Goal: Information Seeking & Learning: Find specific fact

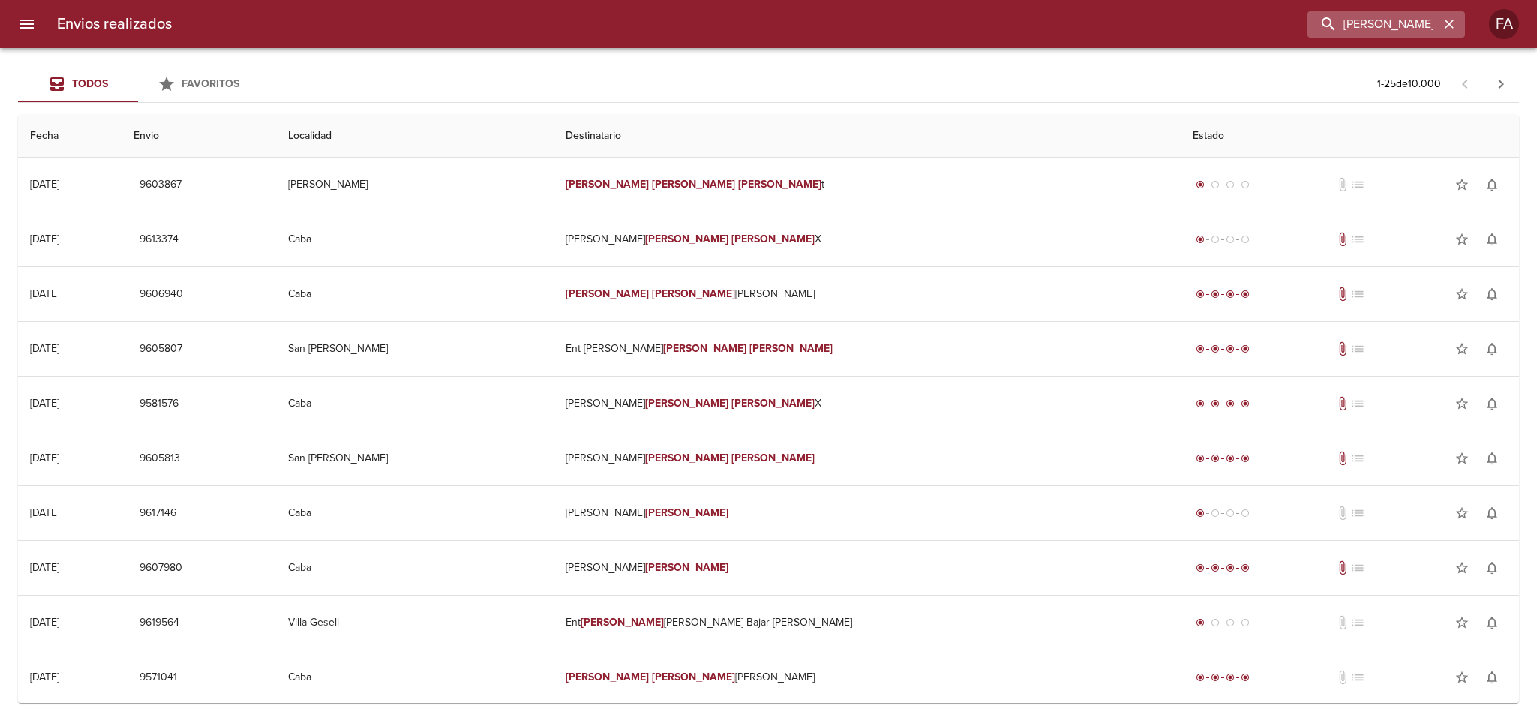
click at [1452, 23] on icon "button" at bounding box center [1449, 24] width 9 height 9
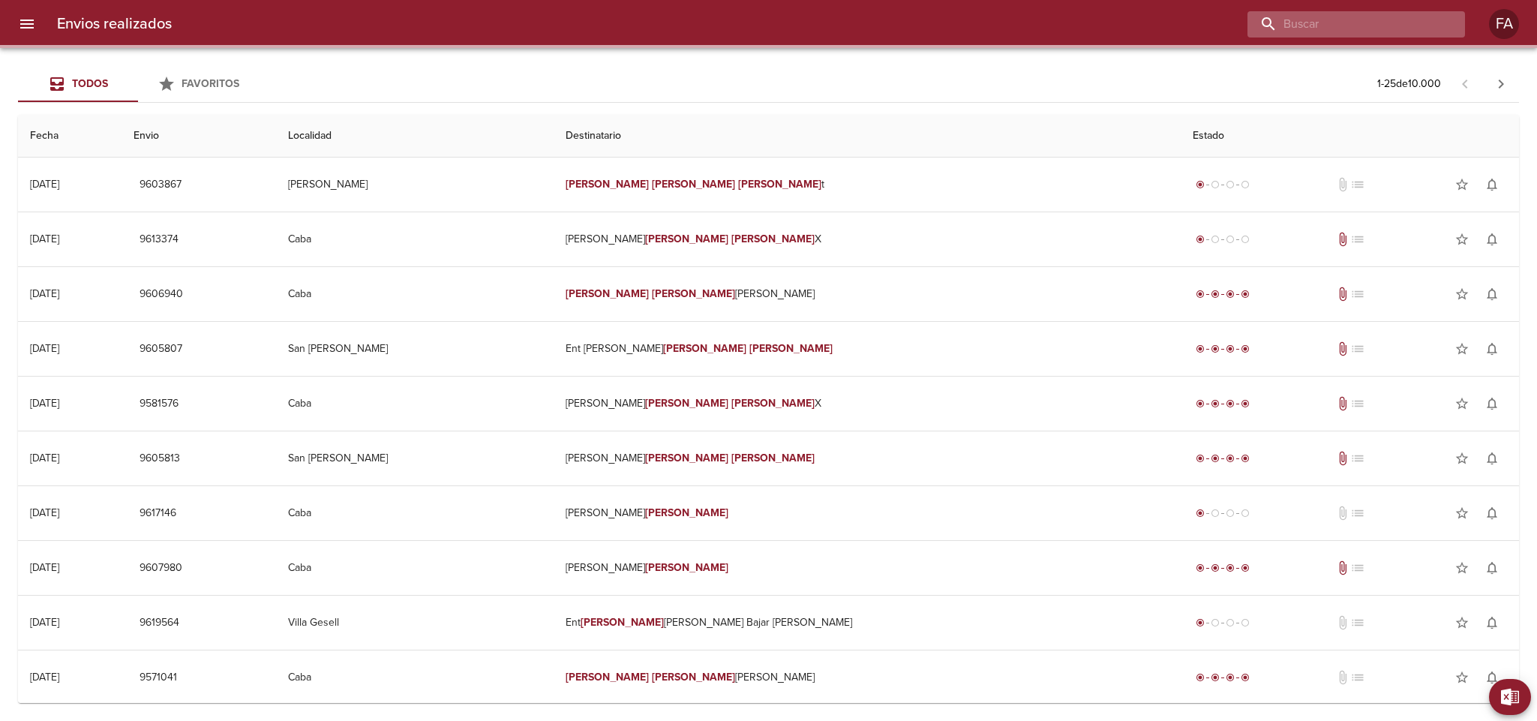
click at [1414, 27] on input "buscar" at bounding box center [1344, 24] width 192 height 26
paste input "[PERSON_NAME] [PERSON_NAME]"
type input "[PERSON_NAME] [PERSON_NAME]"
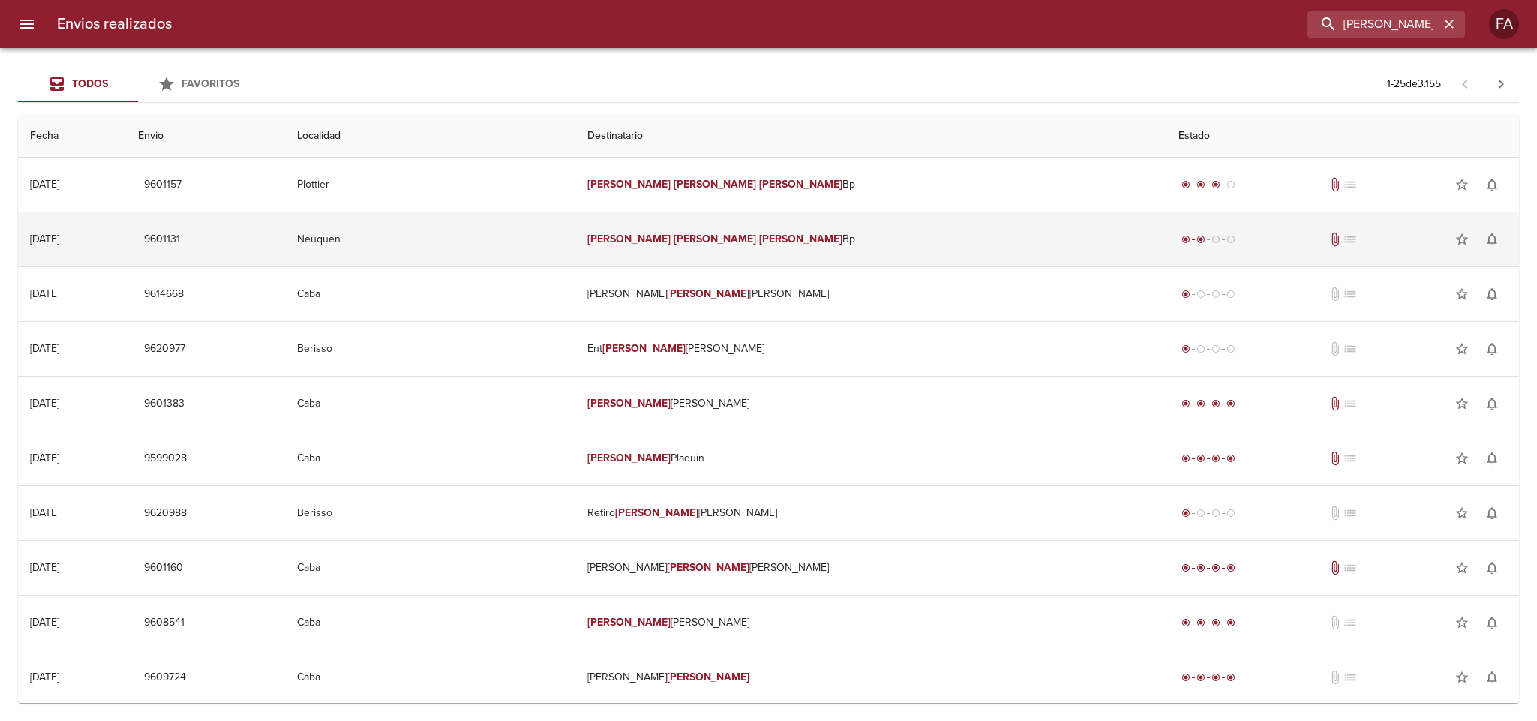
click at [575, 244] on td "Neuquen" at bounding box center [430, 239] width 290 height 54
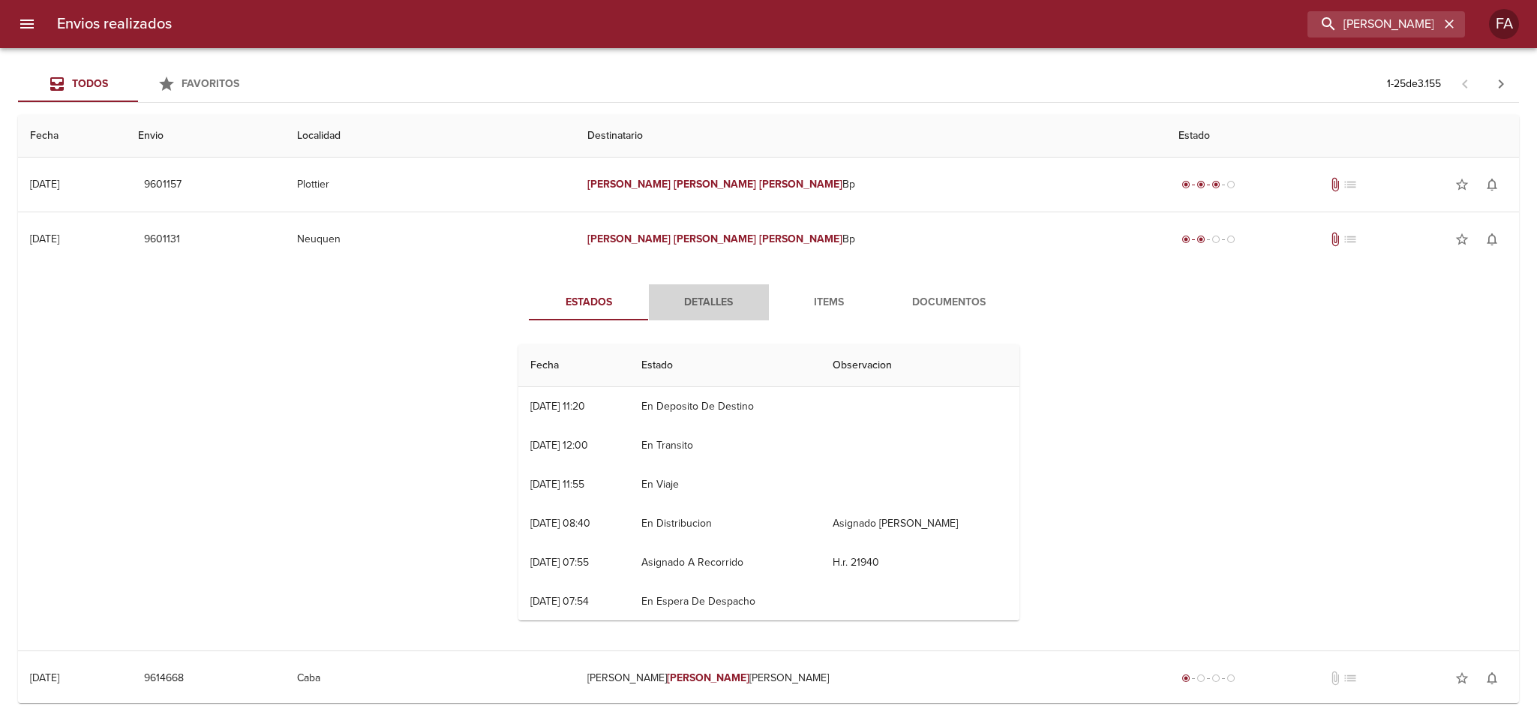
click at [694, 298] on span "Detalles" at bounding box center [709, 302] width 102 height 19
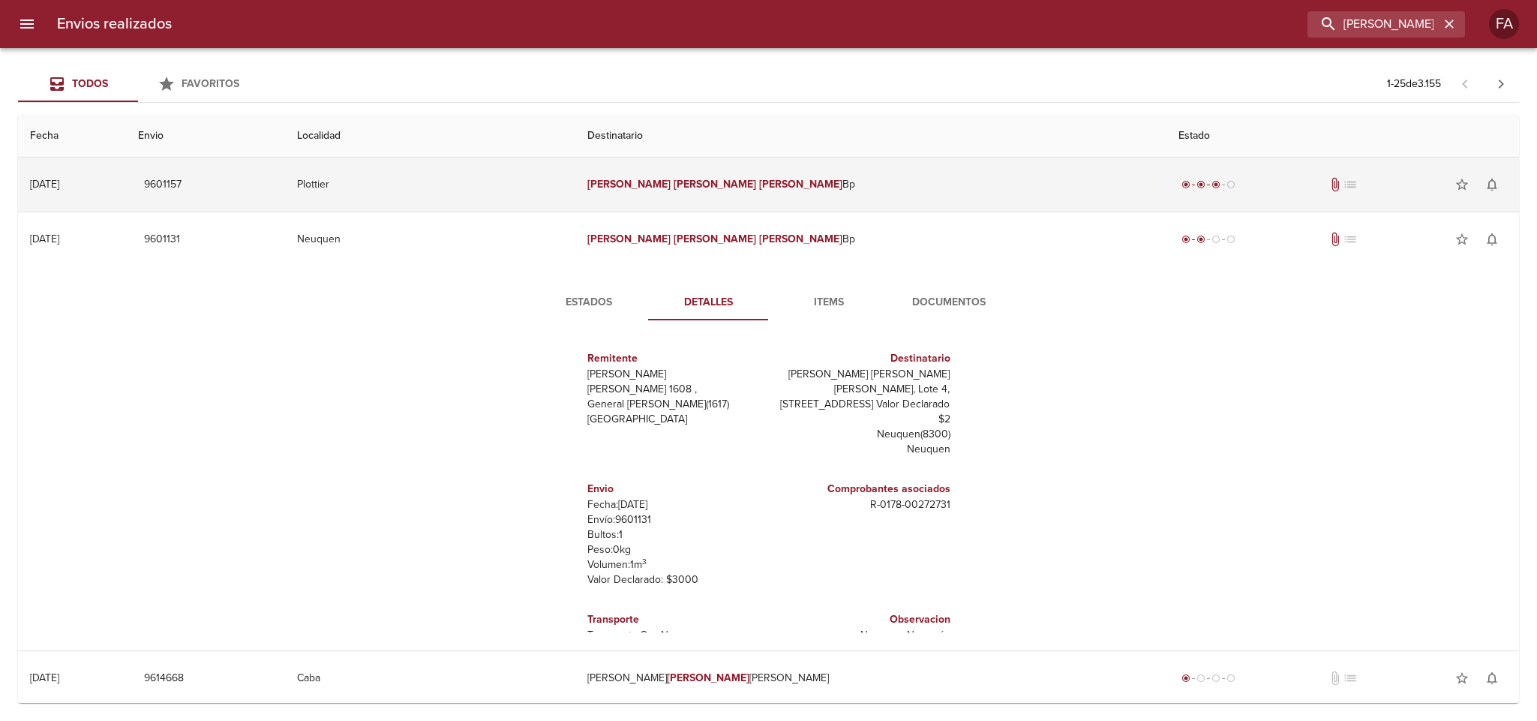
click at [575, 176] on td "Plottier" at bounding box center [430, 185] width 290 height 54
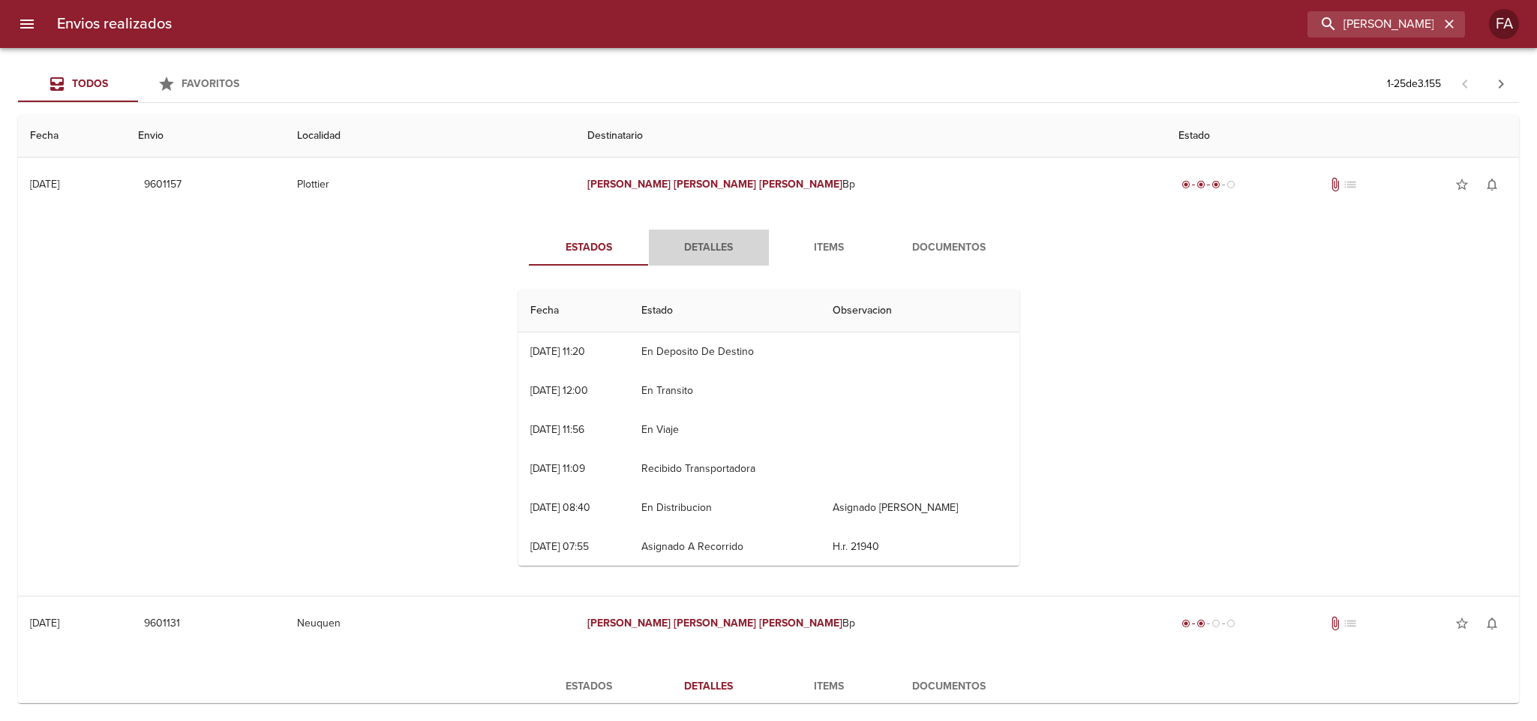
click at [696, 259] on button "Detalles" at bounding box center [709, 248] width 120 height 36
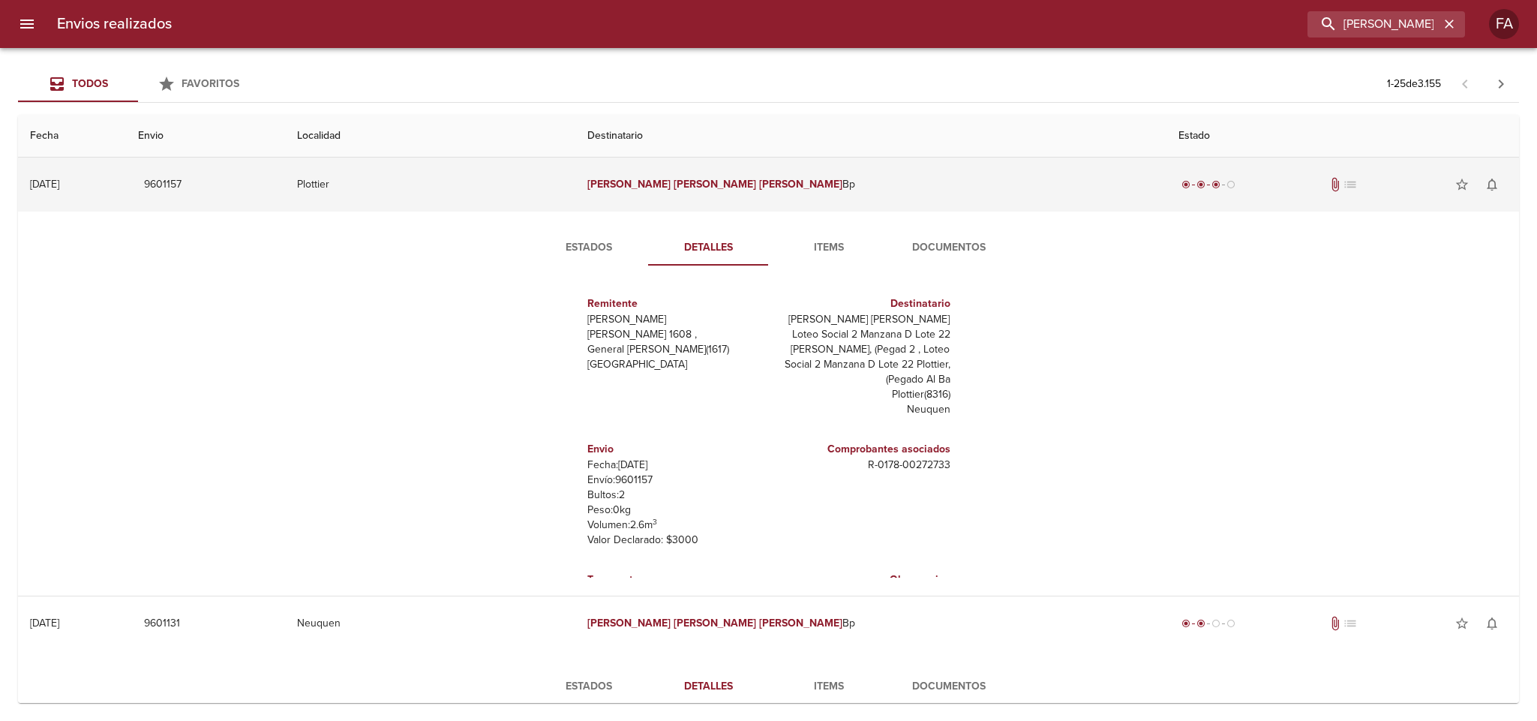
click at [575, 185] on td "Plottier" at bounding box center [430, 185] width 290 height 54
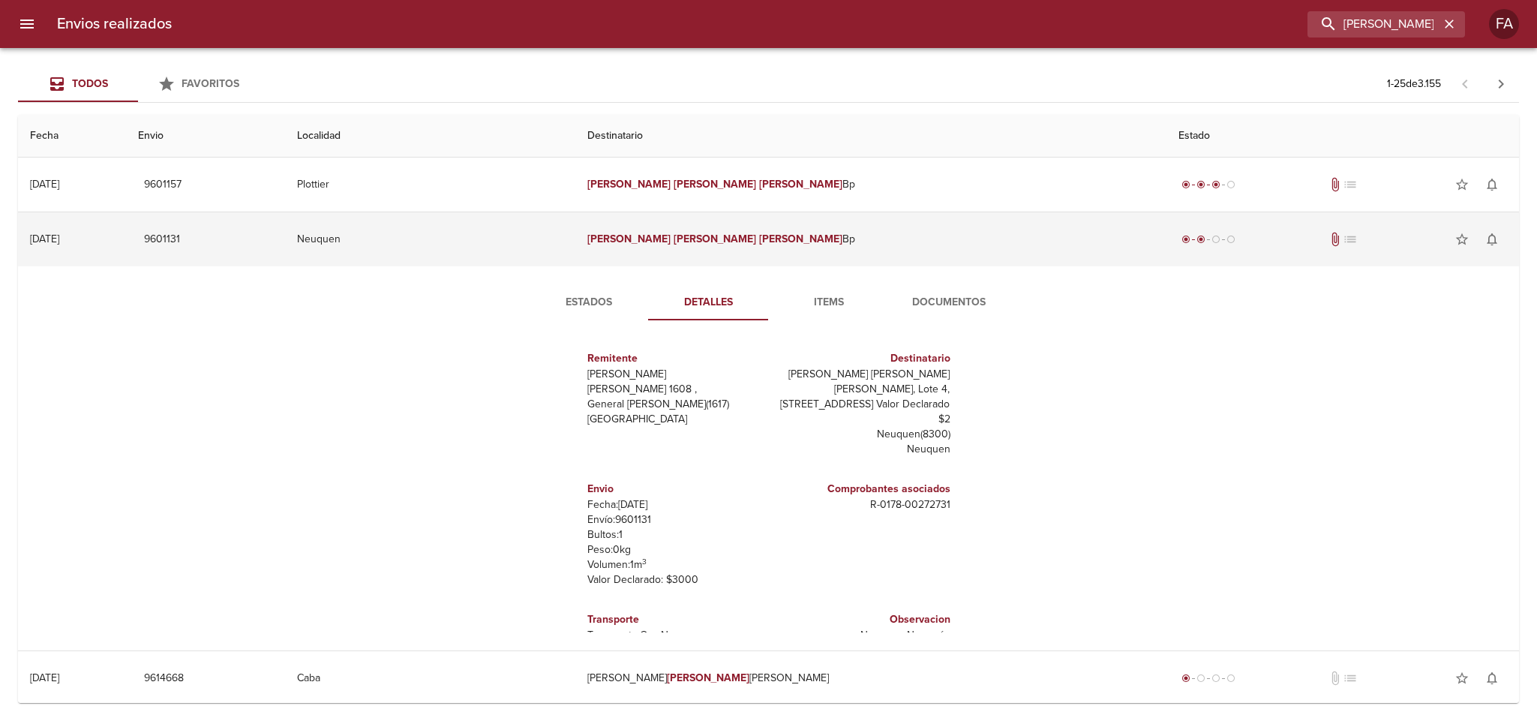
click at [575, 236] on td "Neuquen" at bounding box center [430, 239] width 290 height 54
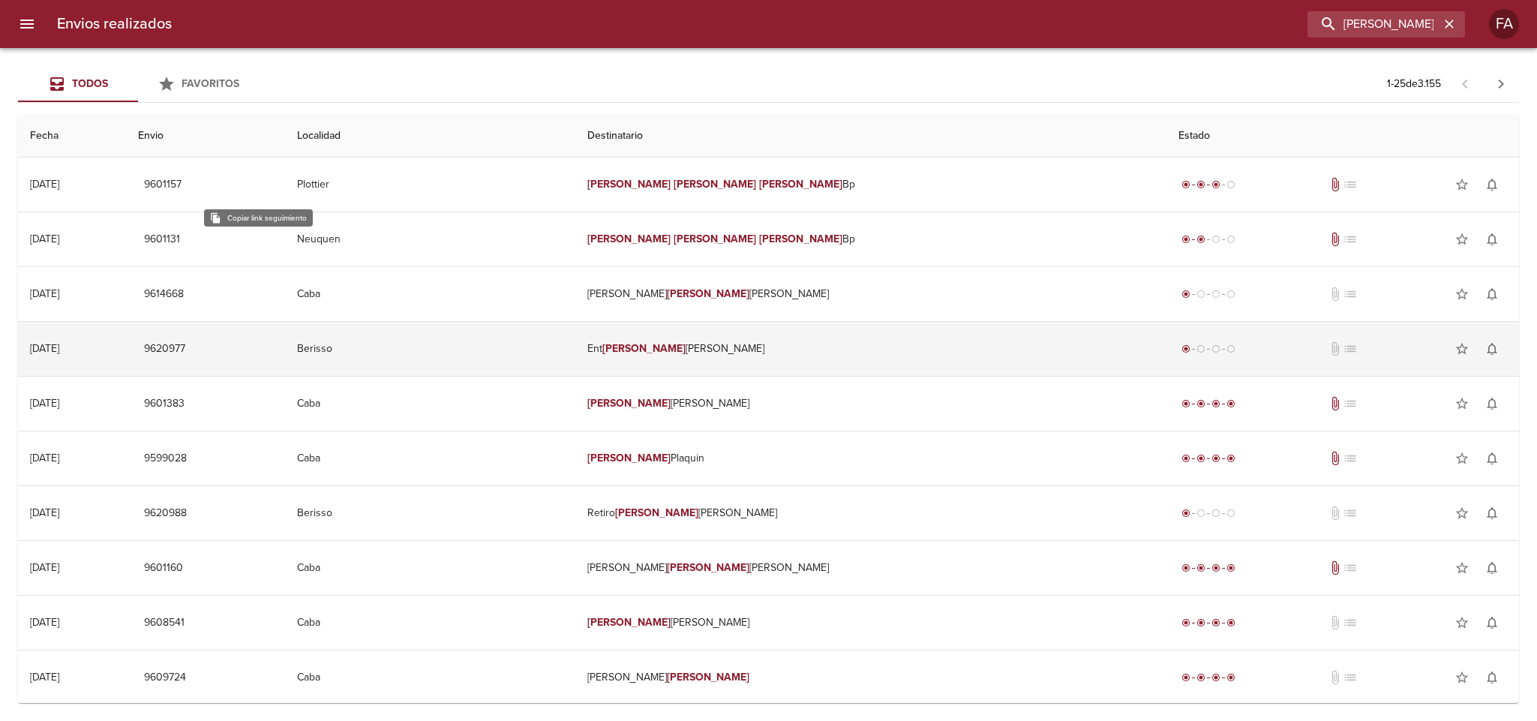
drag, startPoint x: 268, startPoint y: 185, endPoint x: 23, endPoint y: 347, distance: 294.4
click at [182, 185] on span "9601157" at bounding box center [163, 185] width 38 height 19
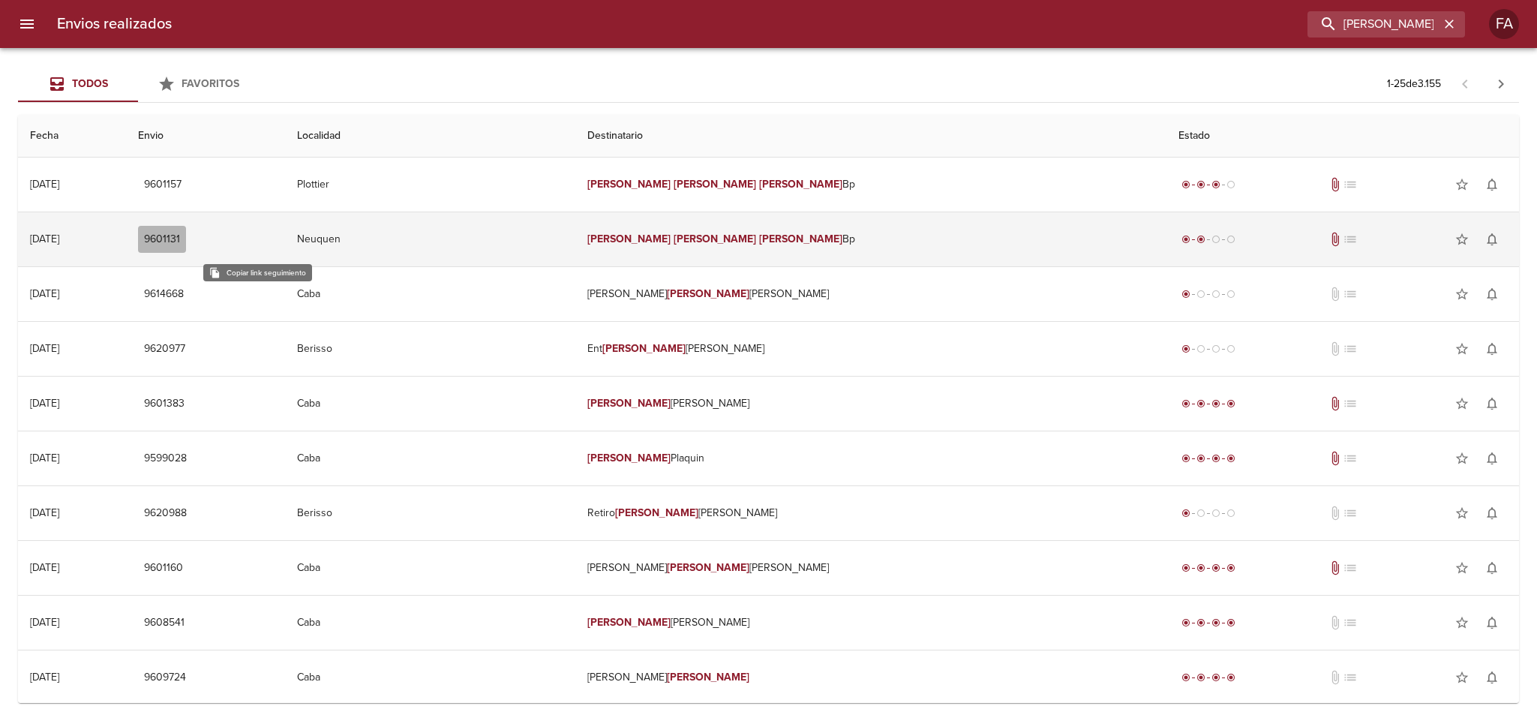
click at [180, 233] on span "9601131" at bounding box center [162, 239] width 36 height 19
drag, startPoint x: 628, startPoint y: 244, endPoint x: 596, endPoint y: 203, distance: 51.3
click at [575, 241] on td "Neuquen" at bounding box center [430, 239] width 290 height 54
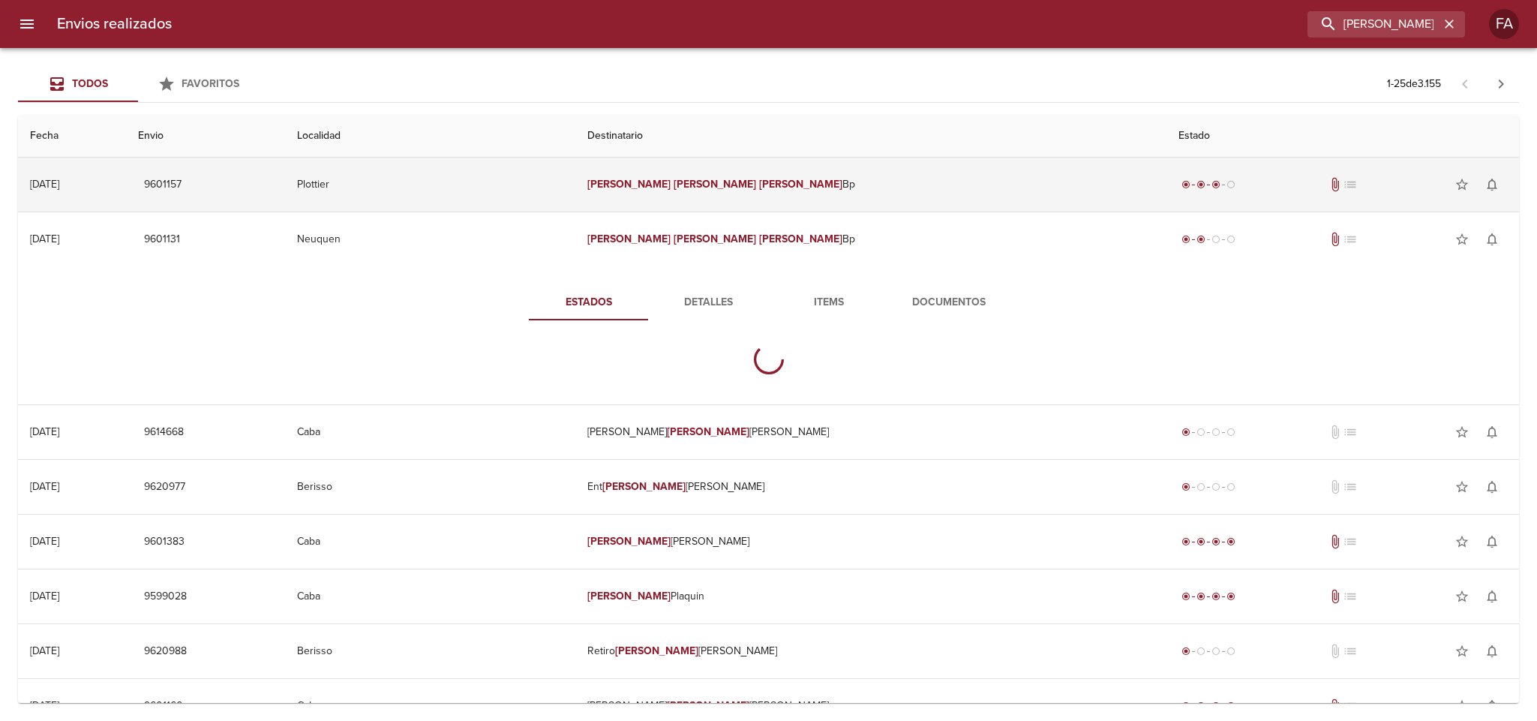
click at [575, 183] on td "Plottier" at bounding box center [430, 185] width 290 height 54
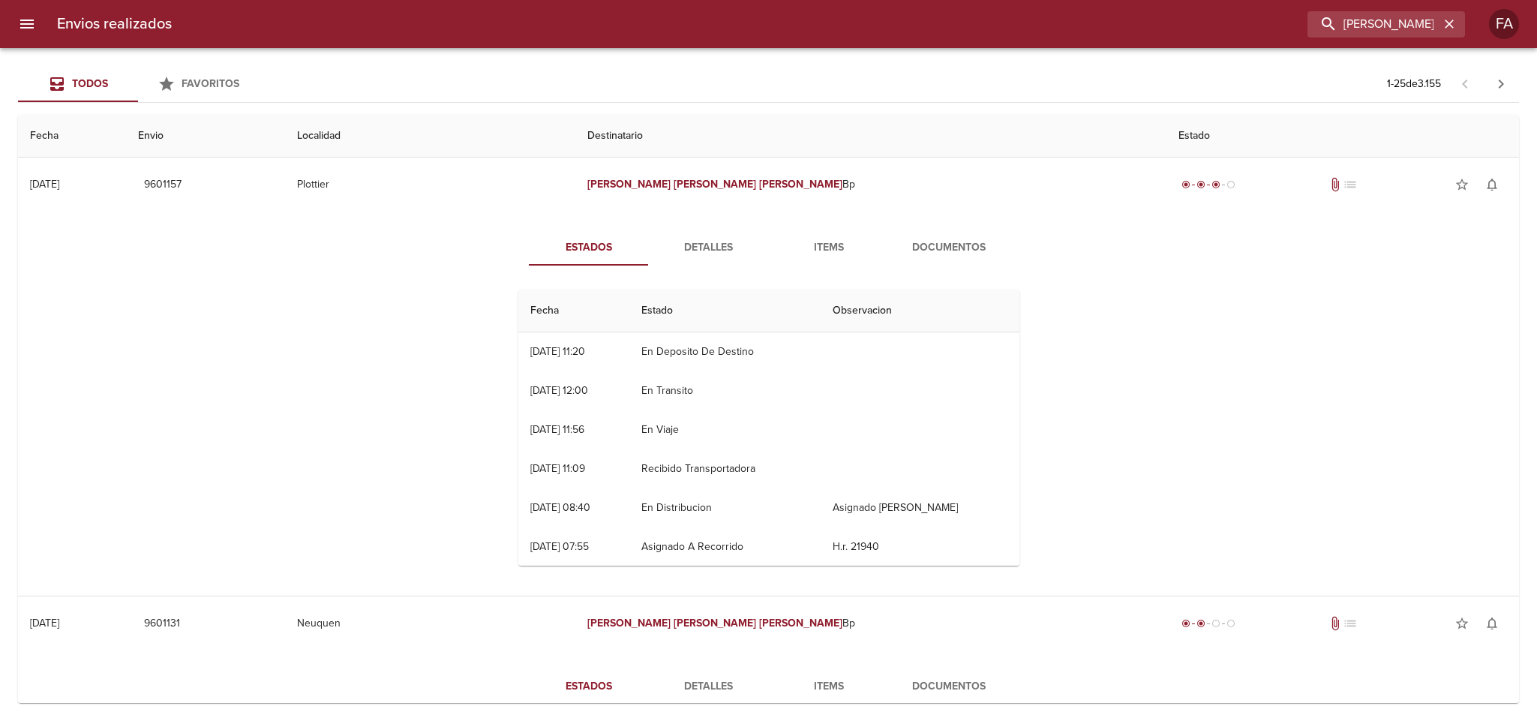
click at [666, 241] on span "Detalles" at bounding box center [709, 248] width 102 height 19
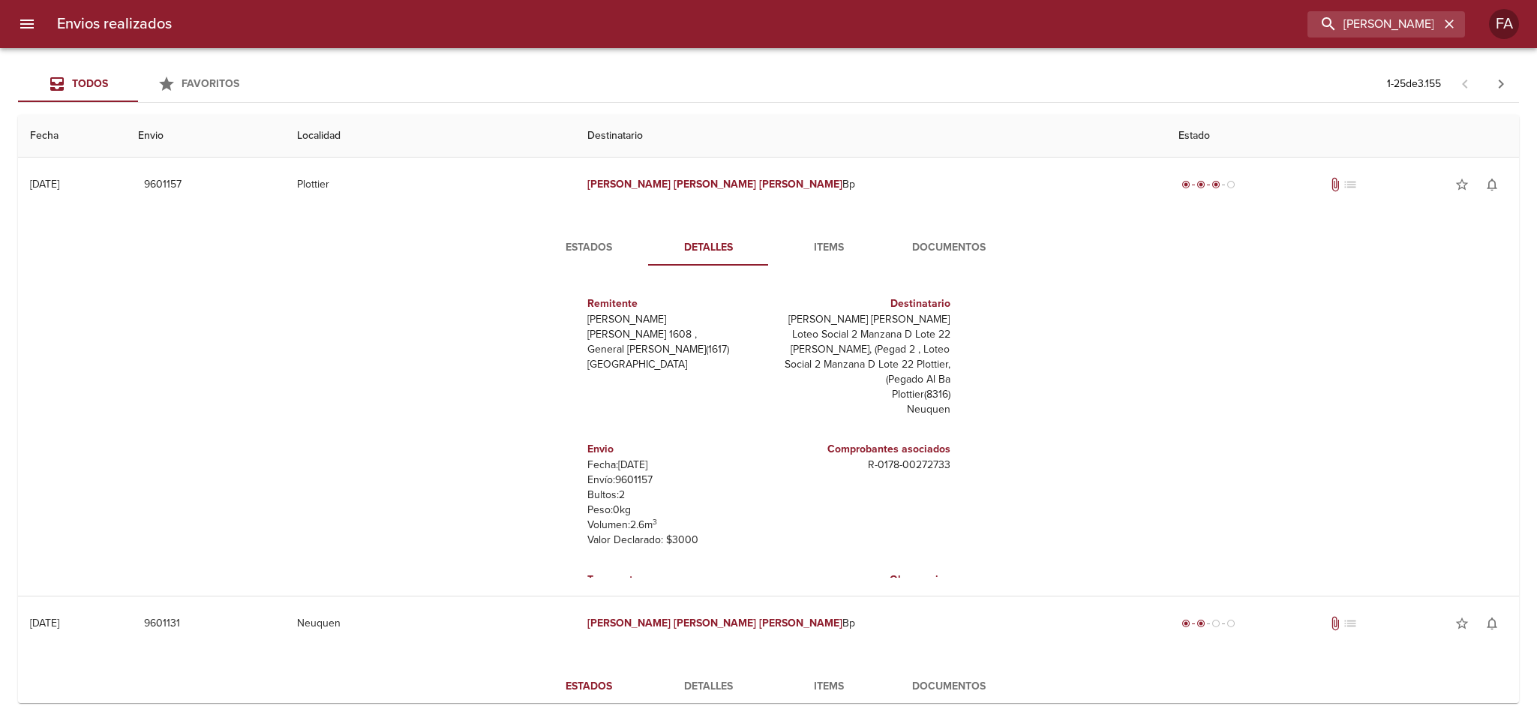
scroll to position [113, 0]
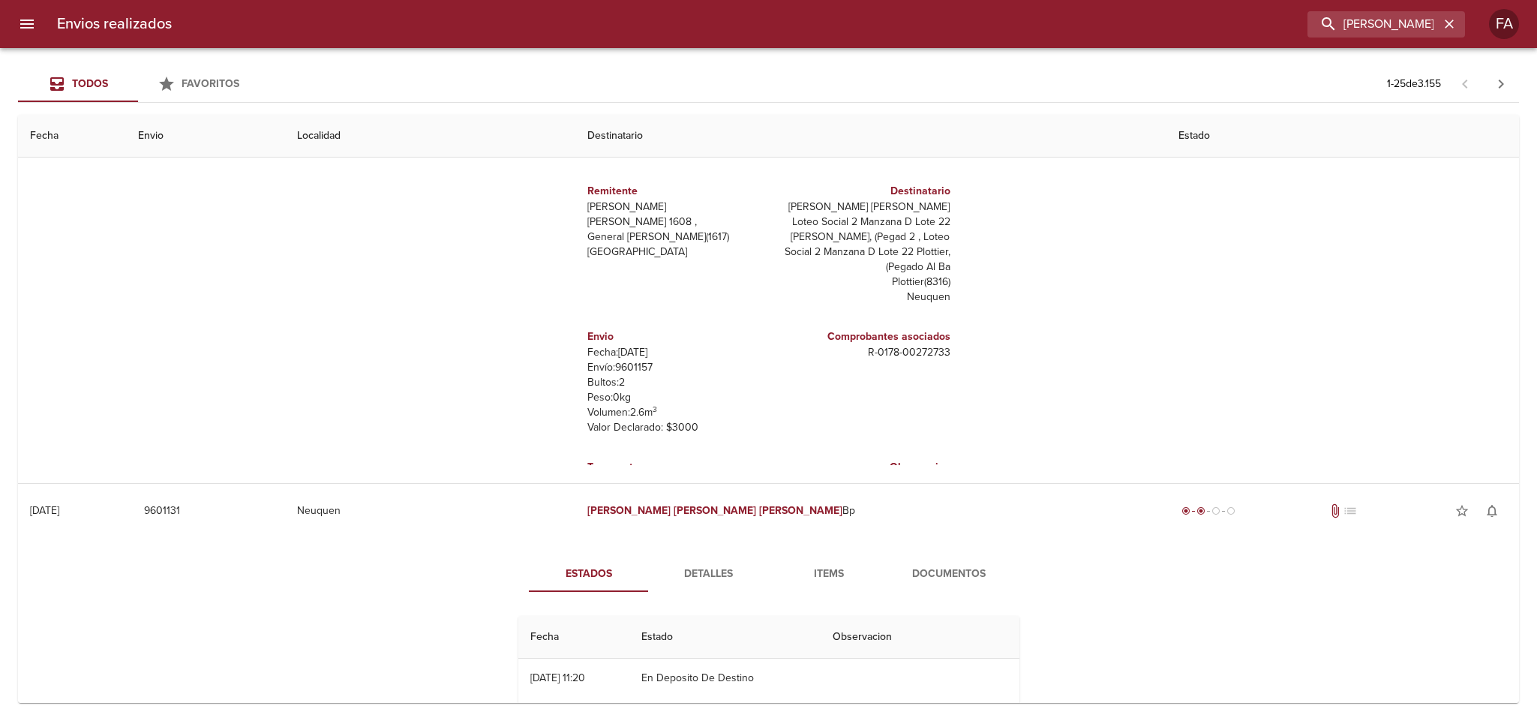
click at [694, 559] on button "Detalles" at bounding box center [709, 574] width 120 height 36
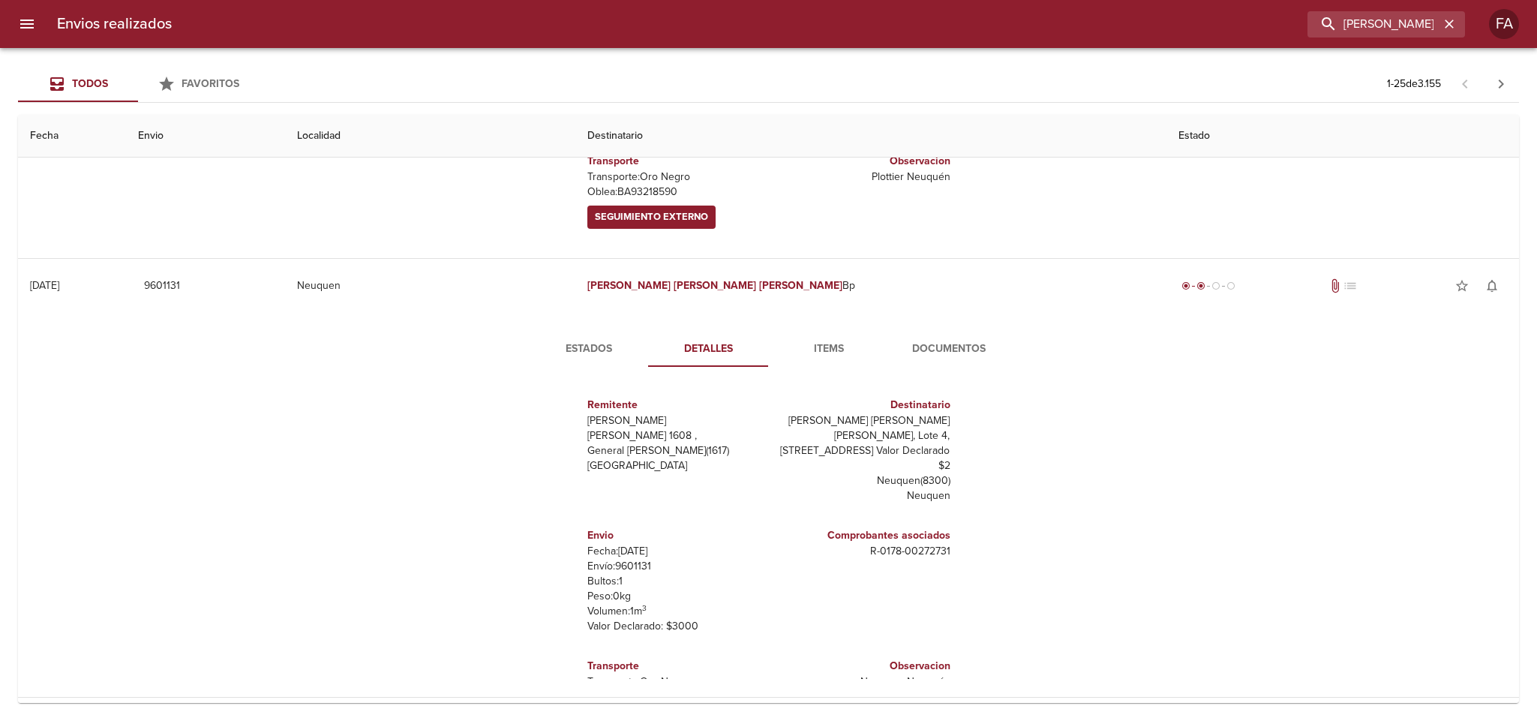
scroll to position [450, 0]
